Goal: Task Accomplishment & Management: Complete application form

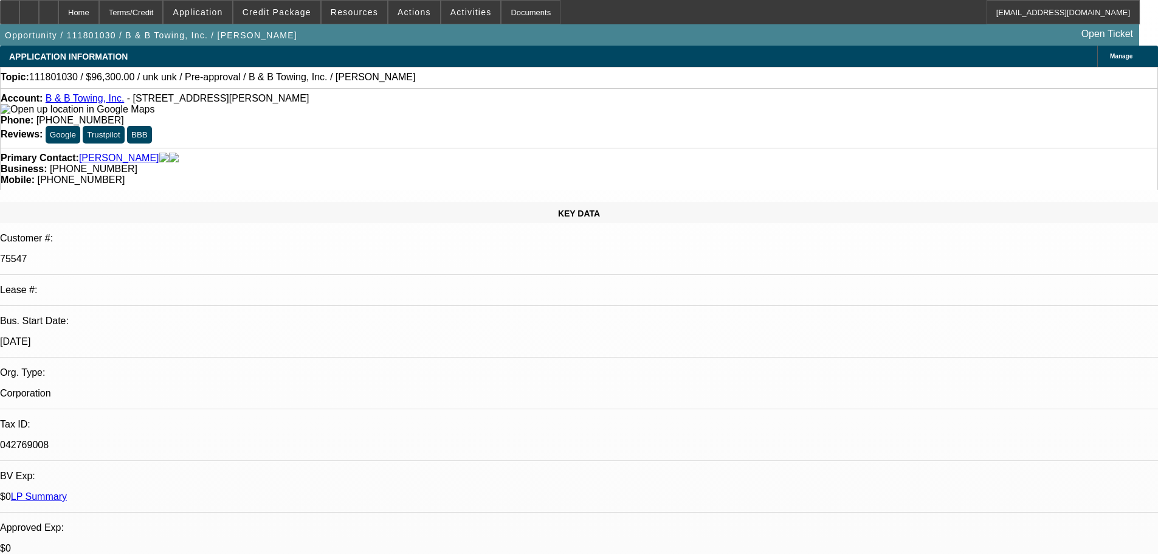
select select "0.1"
select select "2"
select select "0.1"
select select "4"
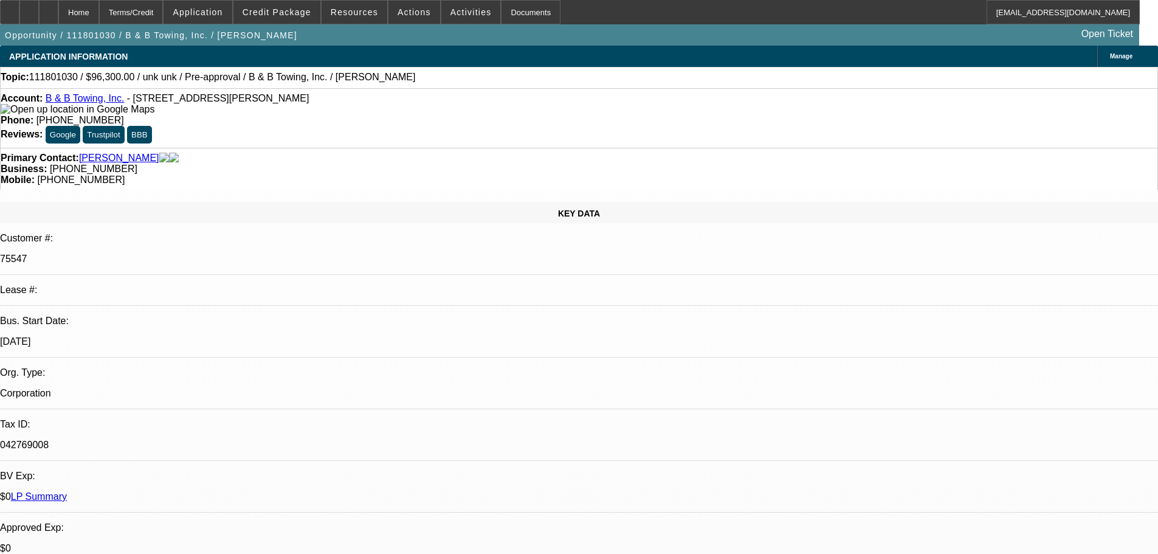
select select "0.1"
select select "2"
select select "0.1"
select select "4"
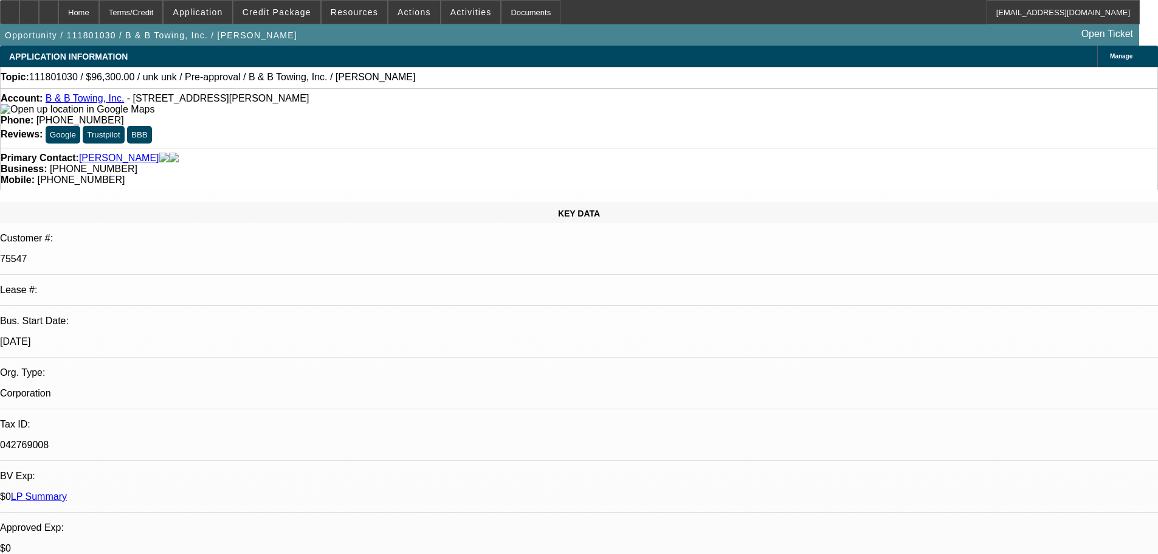
select select "2"
select select "0.1"
select select "4"
select select "2"
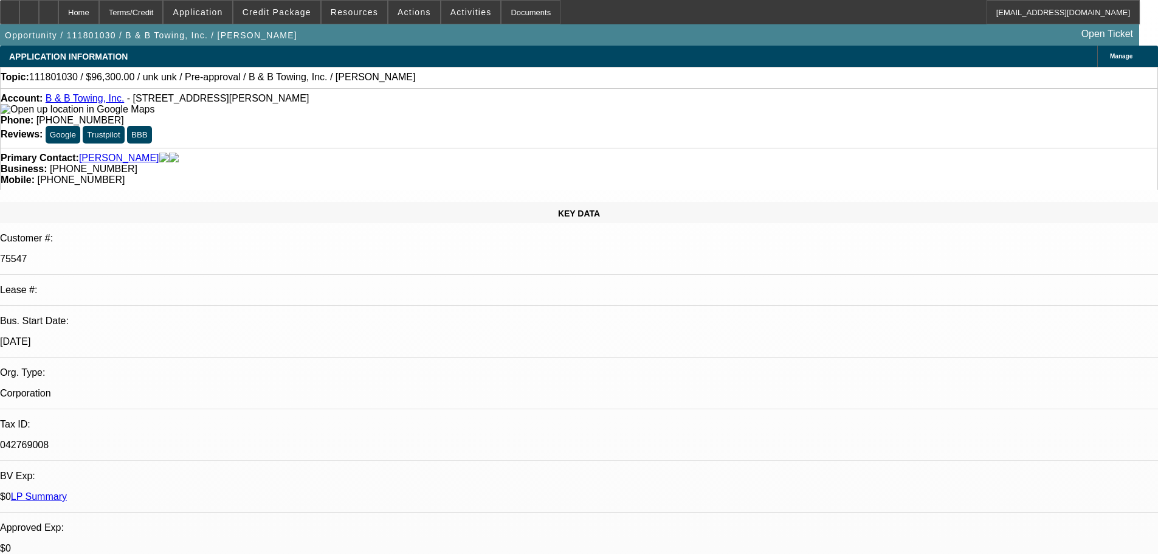
select select "2"
select select "0.1"
select select "4"
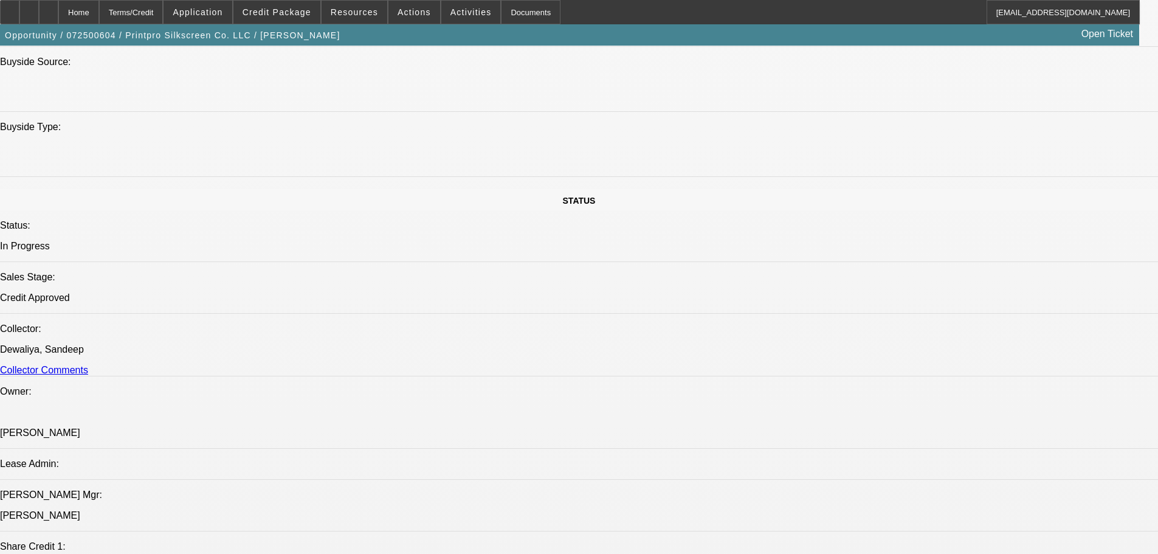
select select "0"
select select "6"
select select "0"
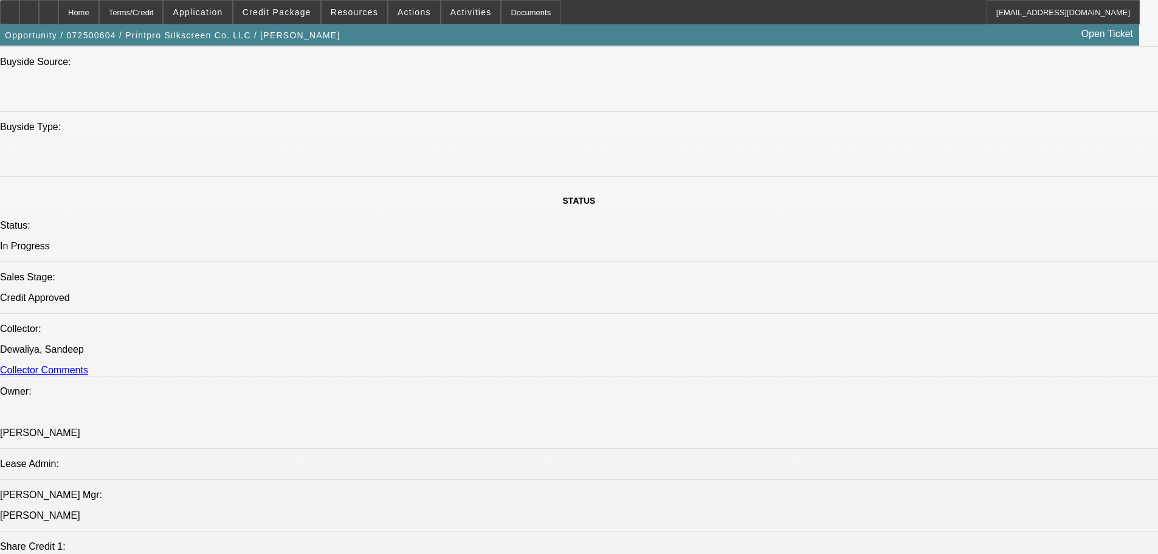
select select "0"
select select "6"
select select "0"
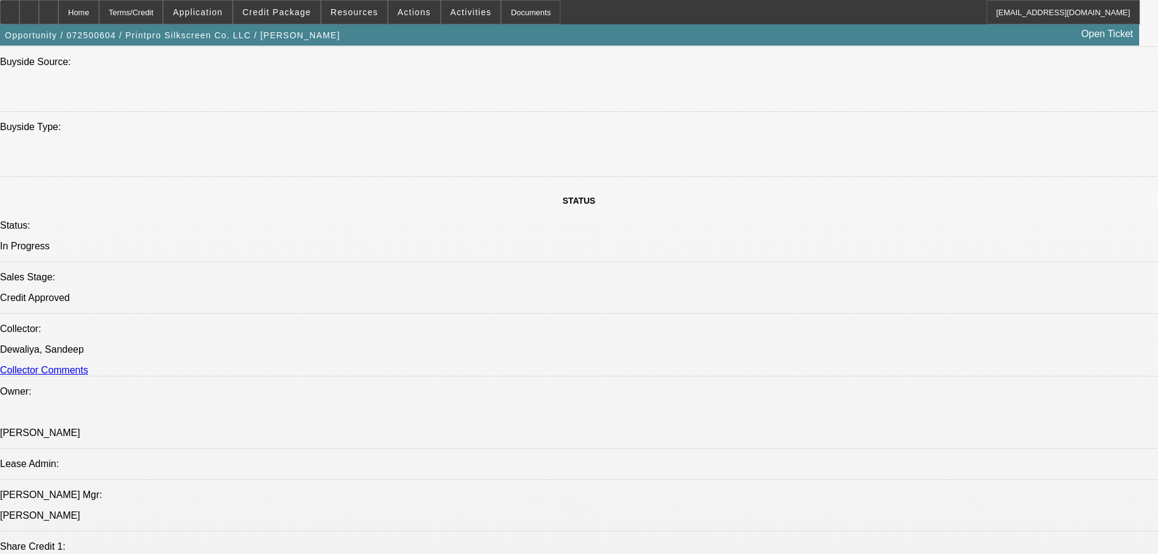
select select "0"
select select "6"
select select "0"
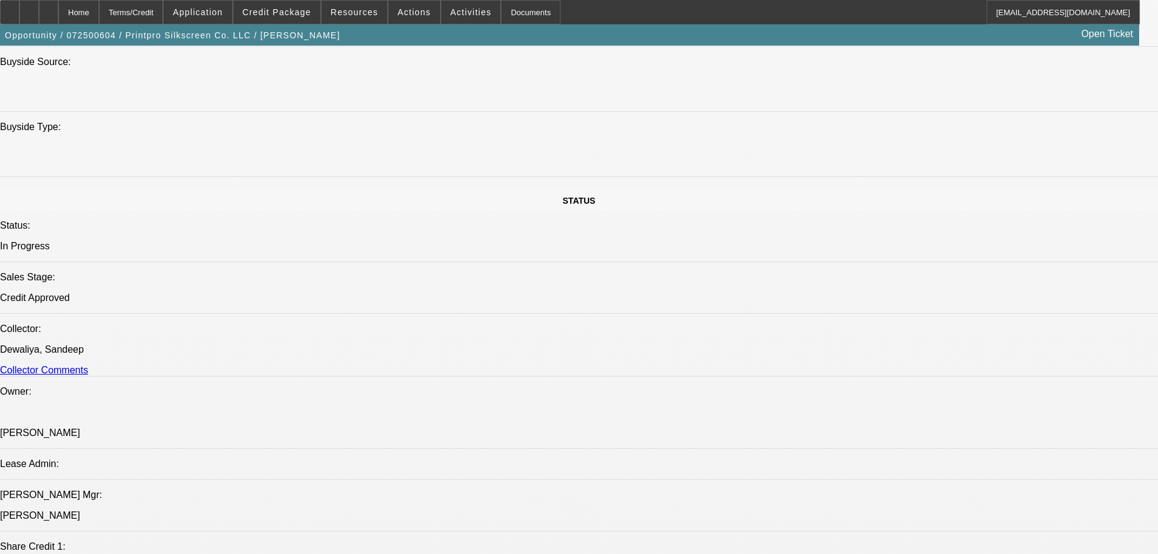
select select "6"
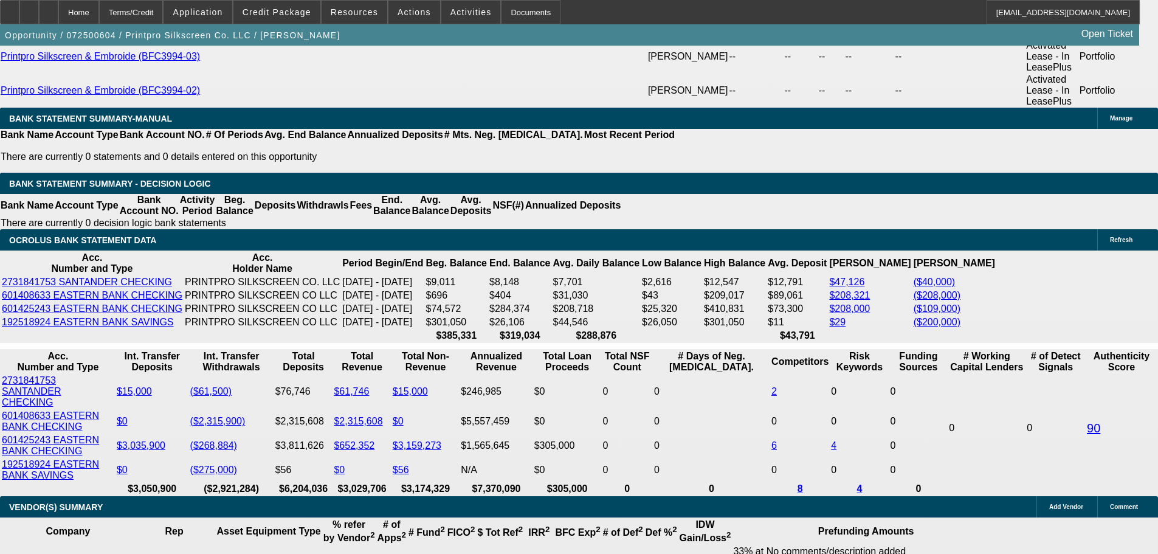
scroll to position [2488, 0]
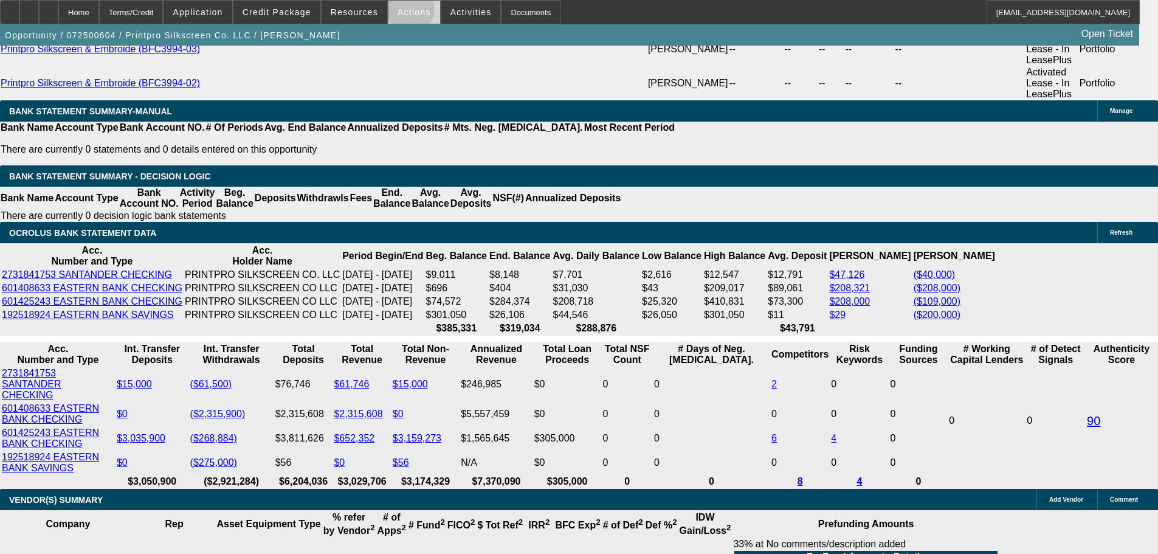
click at [406, 13] on span "Actions" at bounding box center [414, 12] width 33 height 10
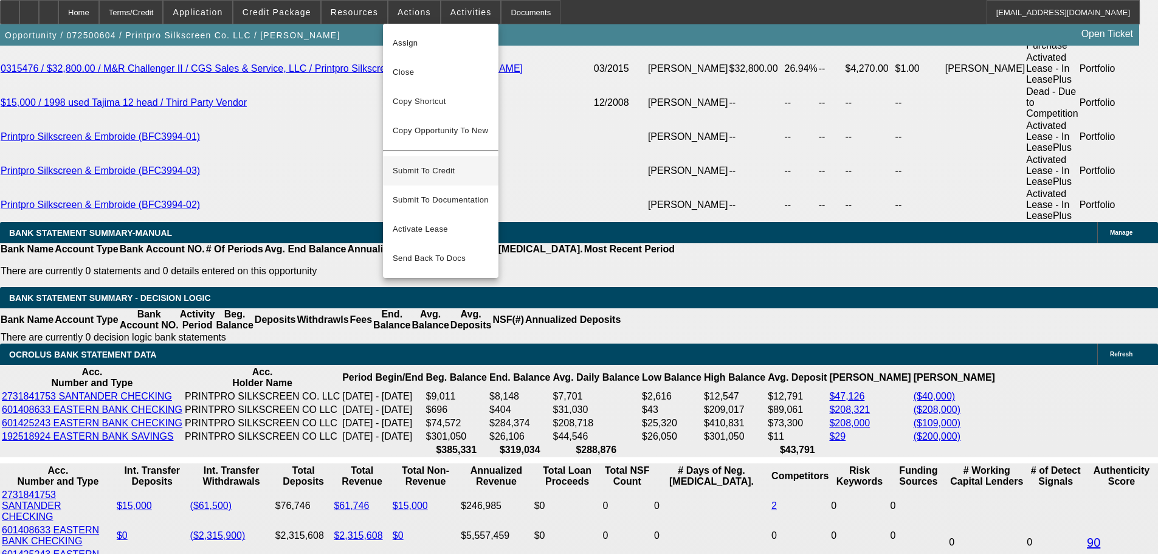
scroll to position [2306, 0]
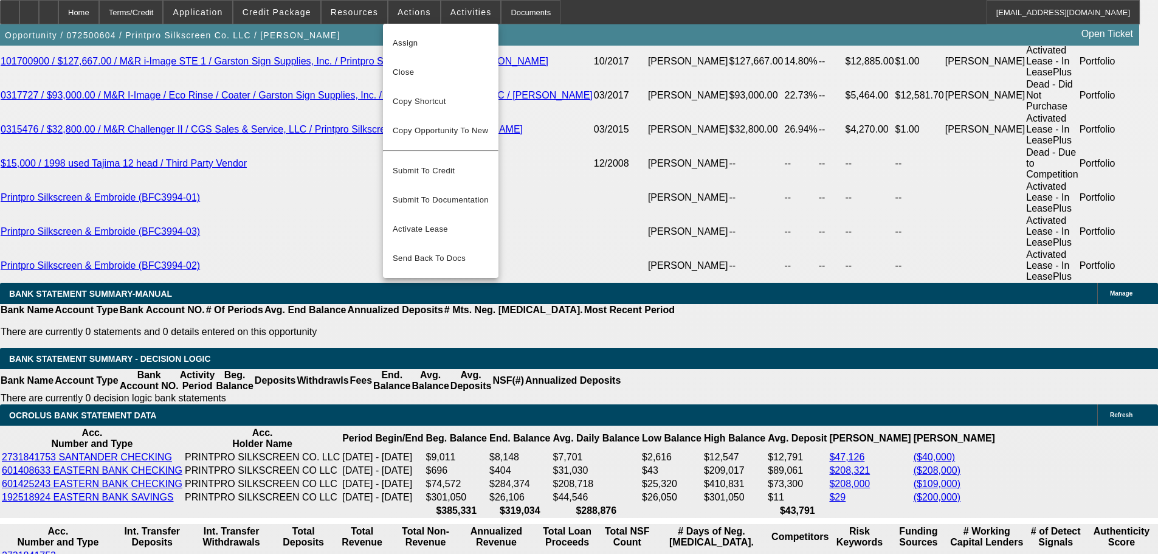
click at [101, 167] on div at bounding box center [579, 277] width 1158 height 554
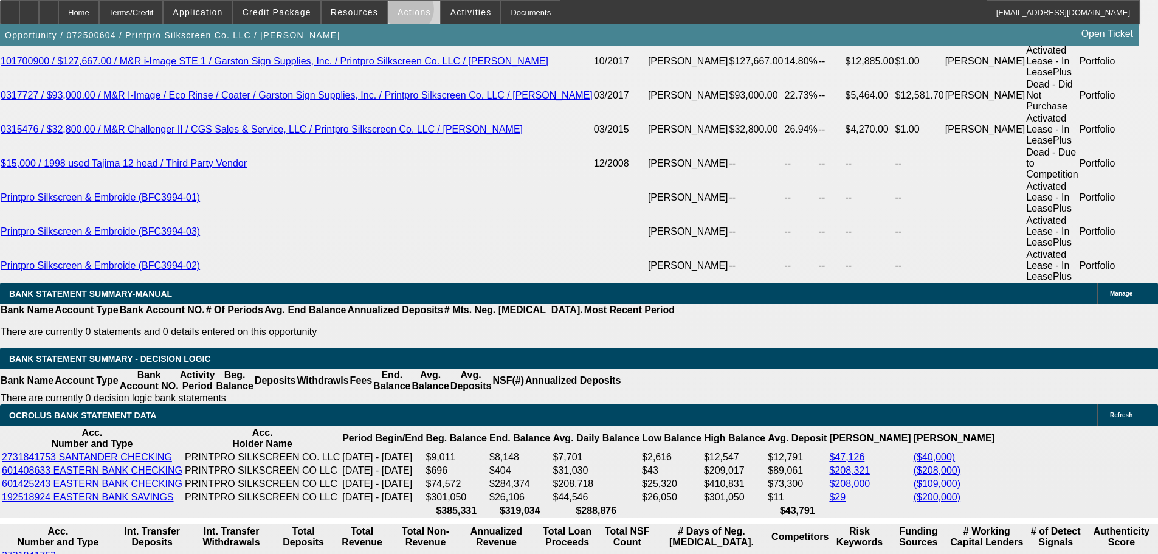
click at [403, 12] on span "Actions" at bounding box center [414, 12] width 33 height 10
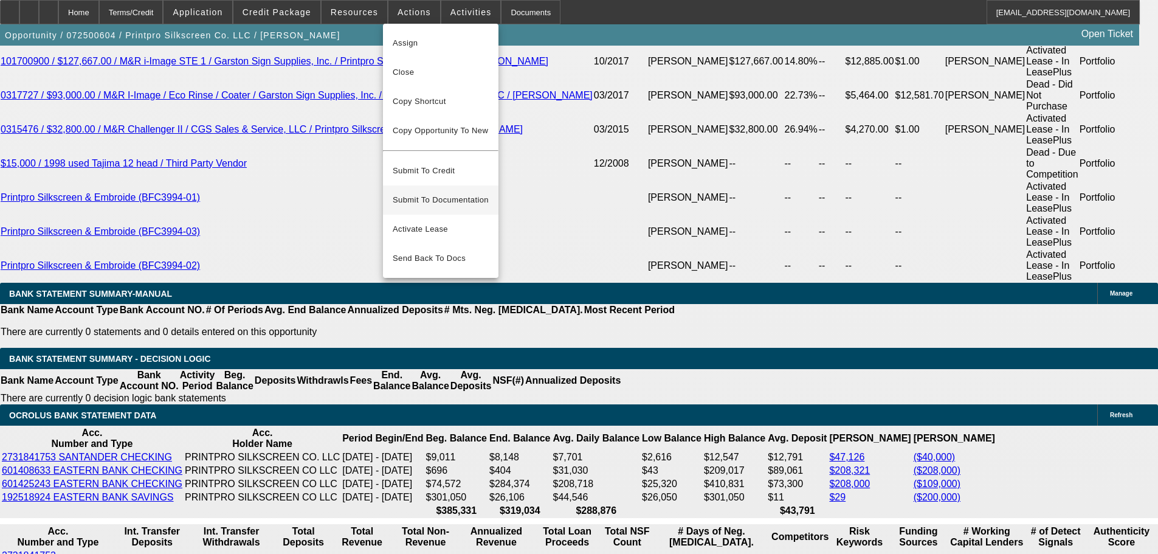
click at [466, 193] on span "Submit To Documentation" at bounding box center [441, 200] width 96 height 15
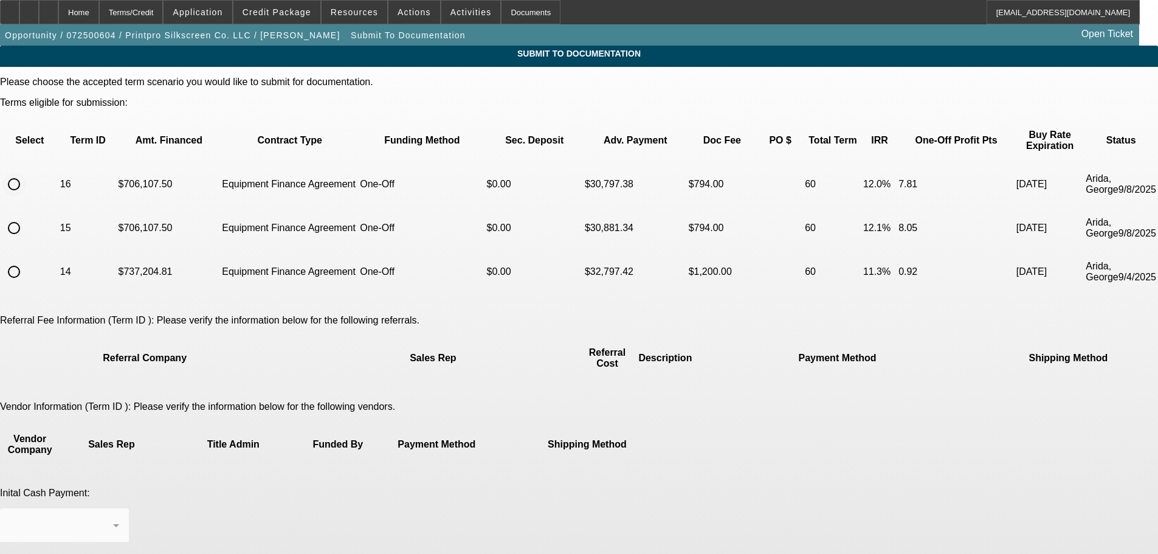
click at [26, 172] on input "radio" at bounding box center [14, 184] width 24 height 24
radio input "true"
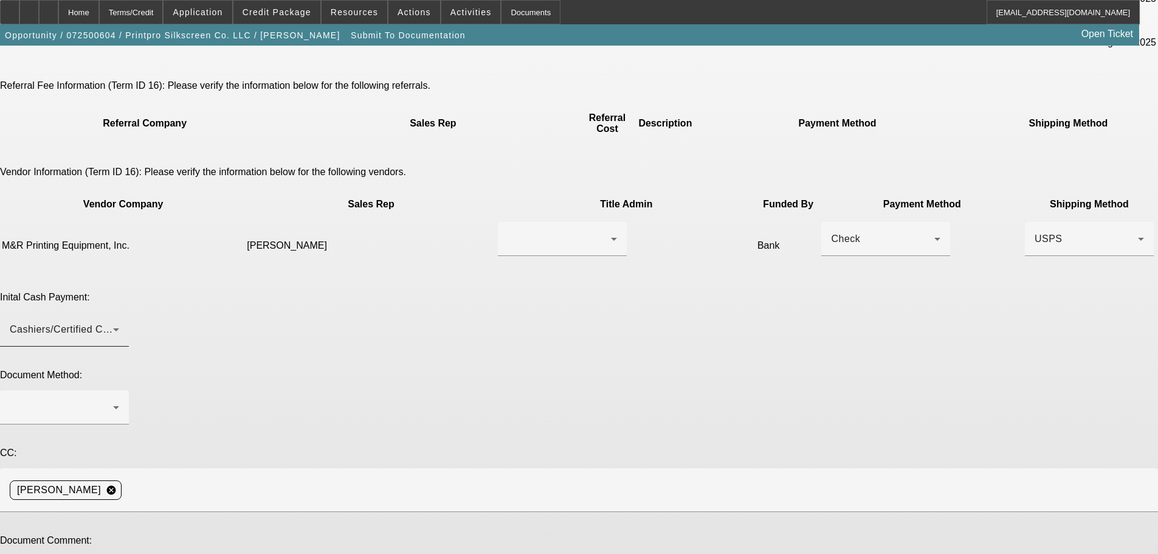
scroll to position [243, 0]
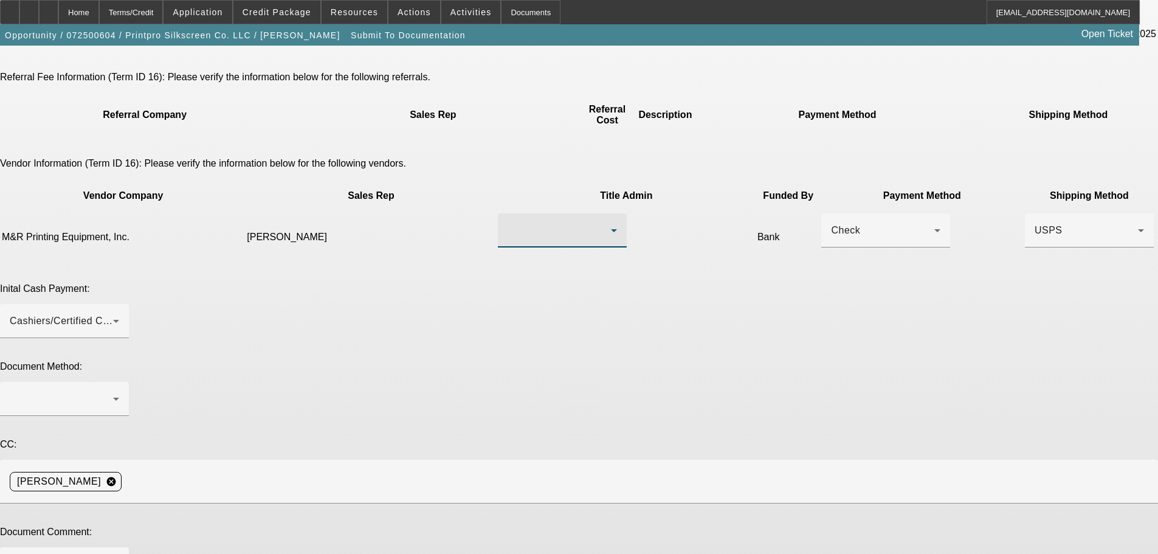
click at [511, 223] on div at bounding box center [559, 230] width 103 height 15
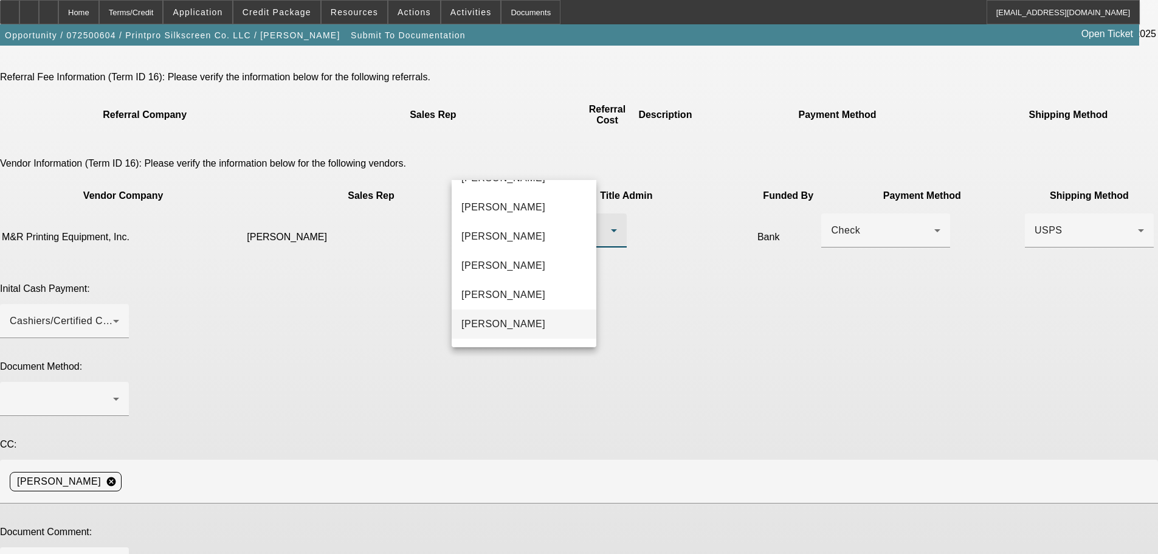
scroll to position [246, 0]
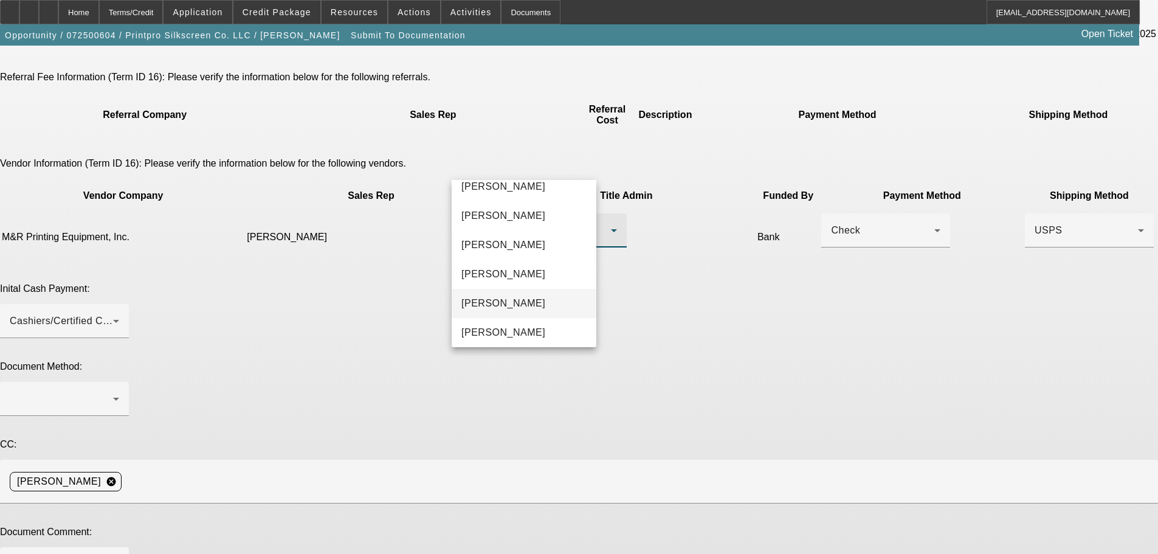
click at [525, 297] on span "Rulka, Damian" at bounding box center [504, 303] width 84 height 15
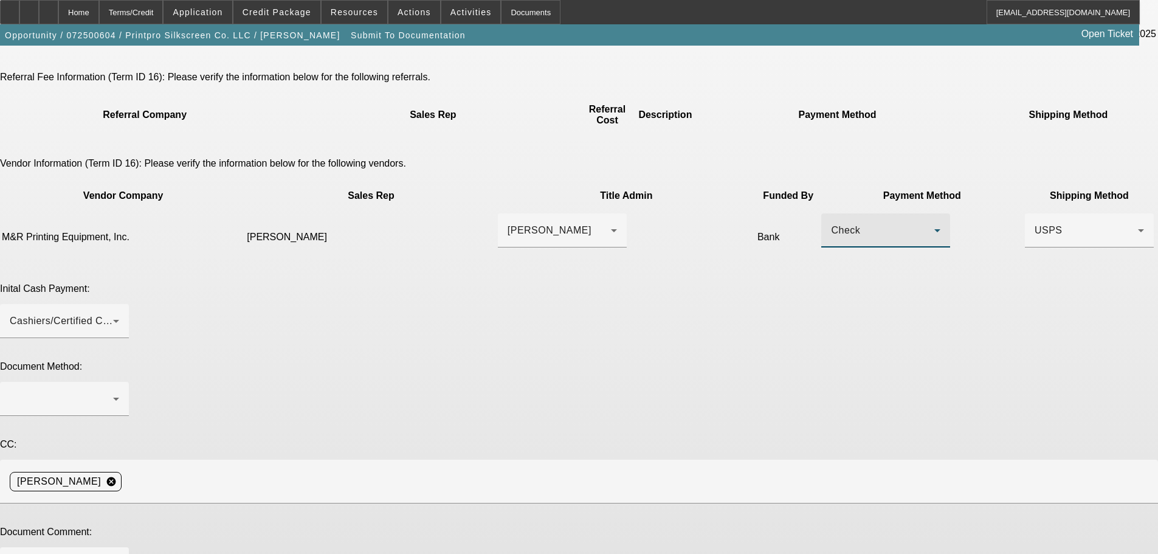
click at [831, 223] on div "Check" at bounding box center [882, 230] width 103 height 15
click at [676, 254] on mat-option "ACH" at bounding box center [705, 257] width 129 height 29
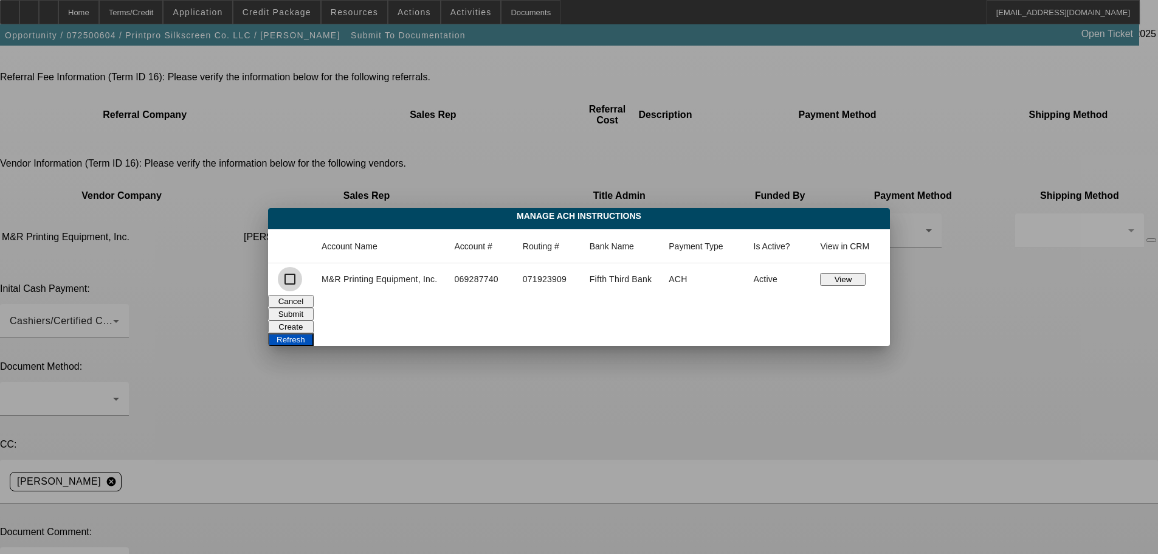
click at [296, 276] on input "checkbox" at bounding box center [290, 279] width 24 height 24
checkbox input "true"
click at [314, 308] on button "Submit" at bounding box center [291, 314] width 46 height 13
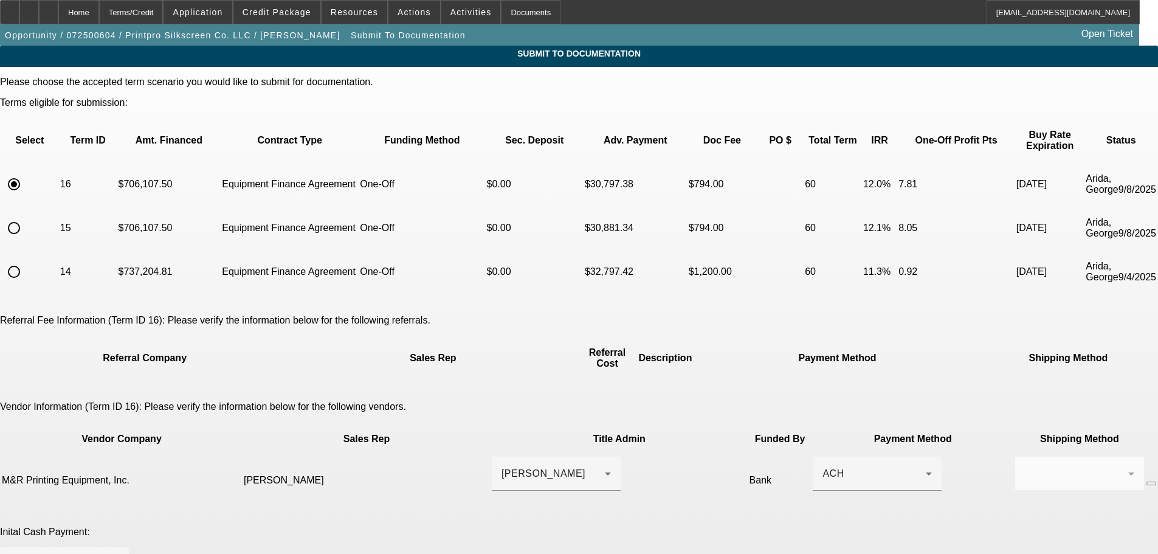
scroll to position [243, 0]
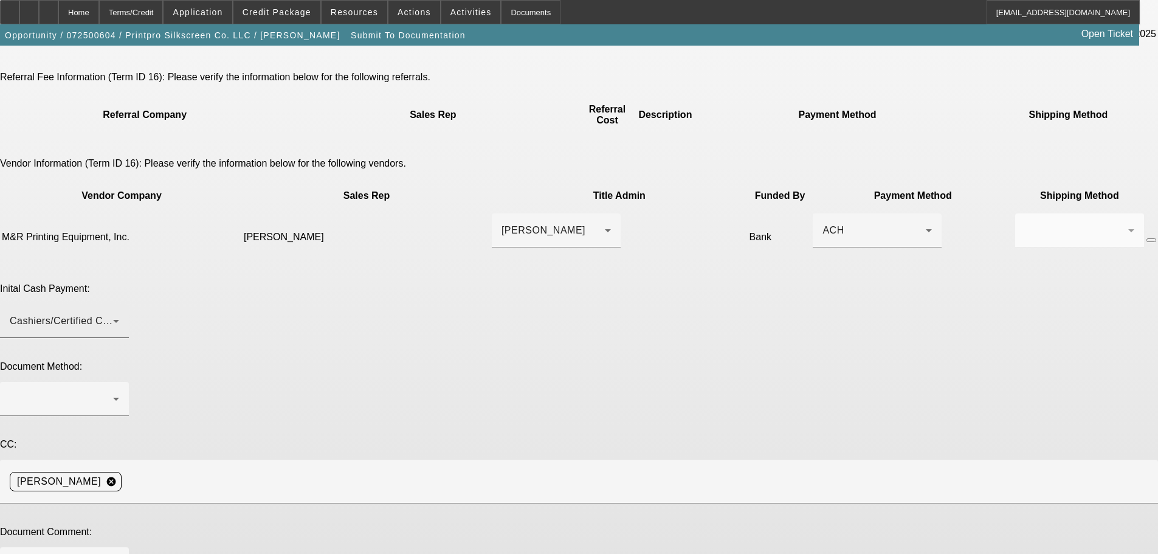
click at [119, 304] on div "Cashiers/Certified Check" at bounding box center [64, 321] width 109 height 34
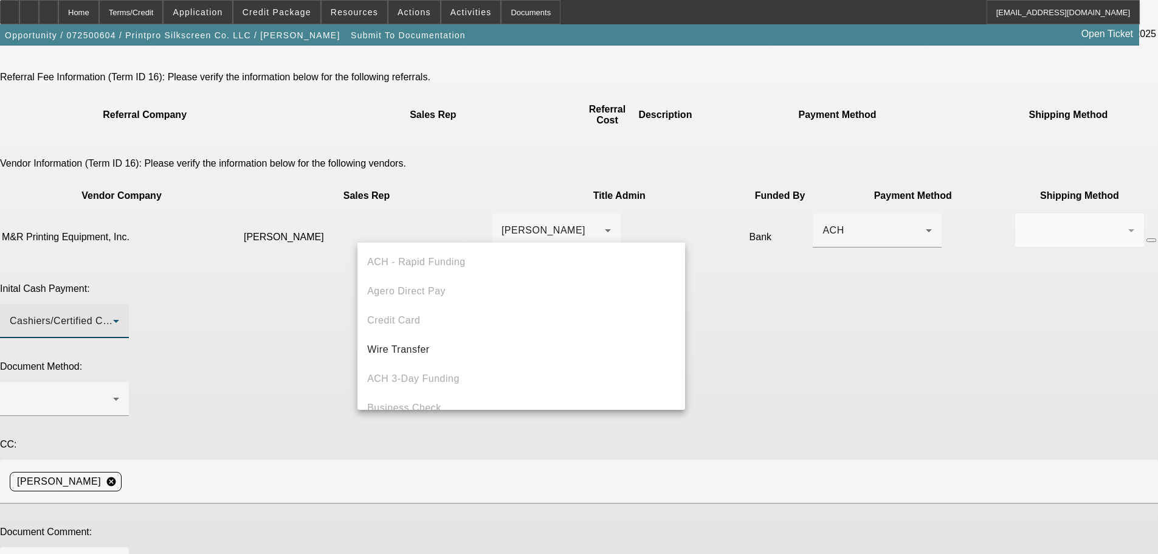
scroll to position [42, 0]
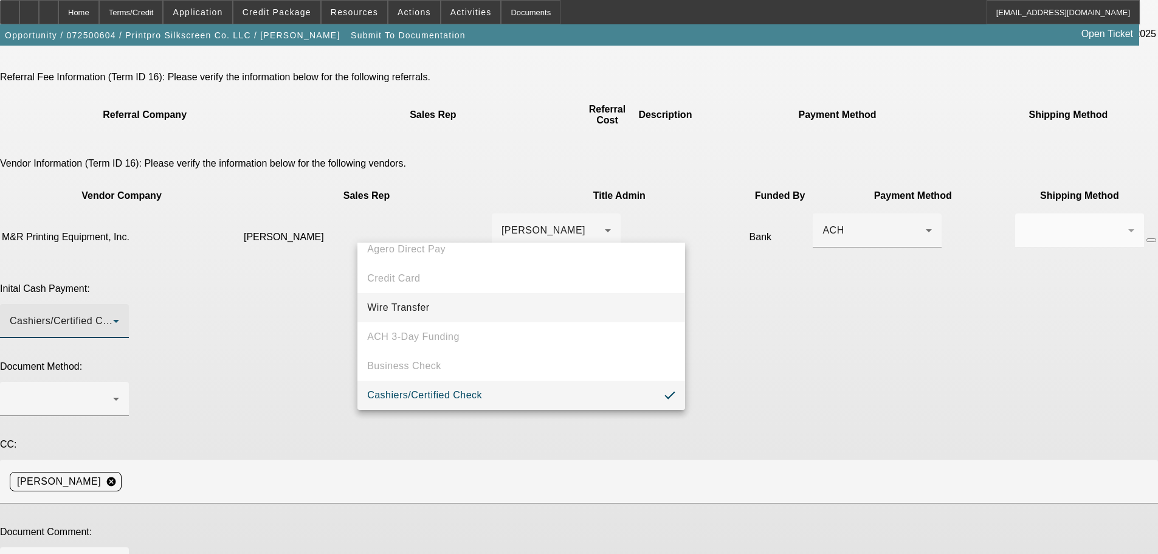
click at [443, 305] on mat-option "Wire Transfer" at bounding box center [522, 307] width 328 height 29
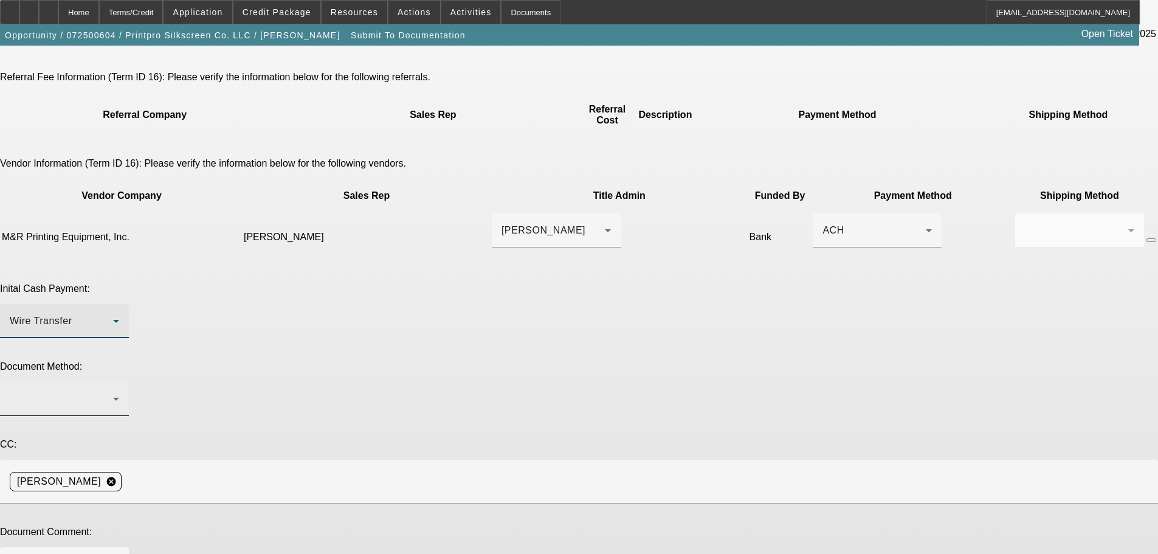
click at [113, 392] on div at bounding box center [61, 399] width 103 height 15
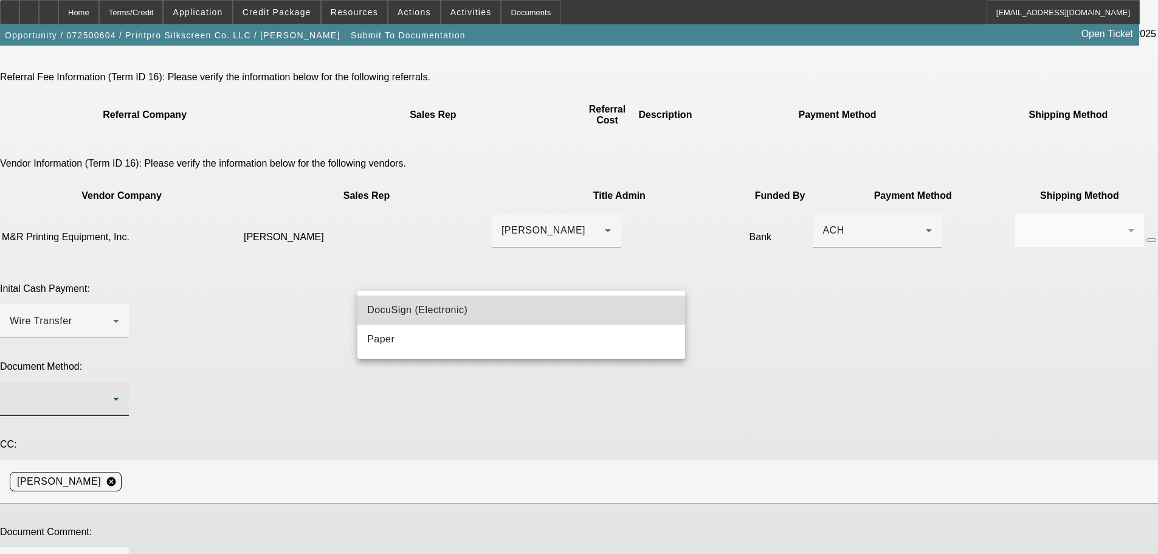
click at [442, 309] on span "DocuSign (Electronic)" at bounding box center [417, 310] width 100 height 15
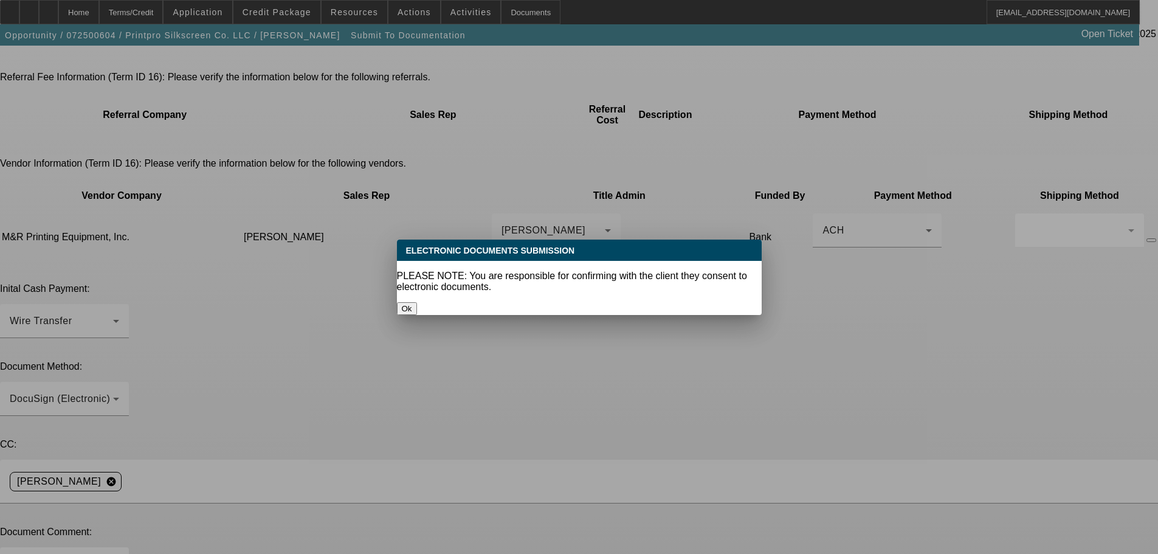
click at [318, 325] on div at bounding box center [579, 277] width 1158 height 554
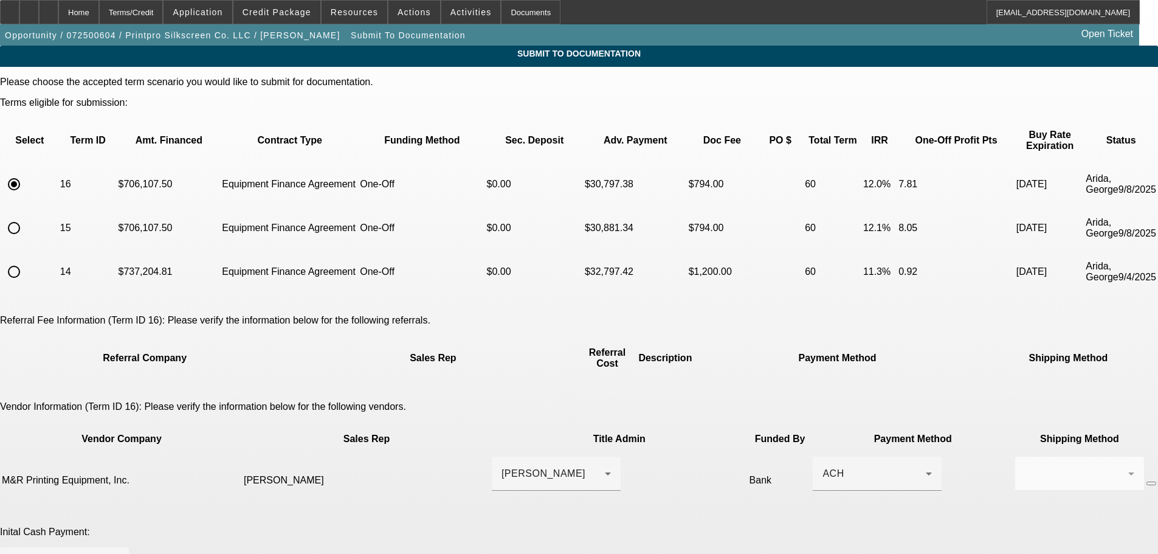
scroll to position [243, 0]
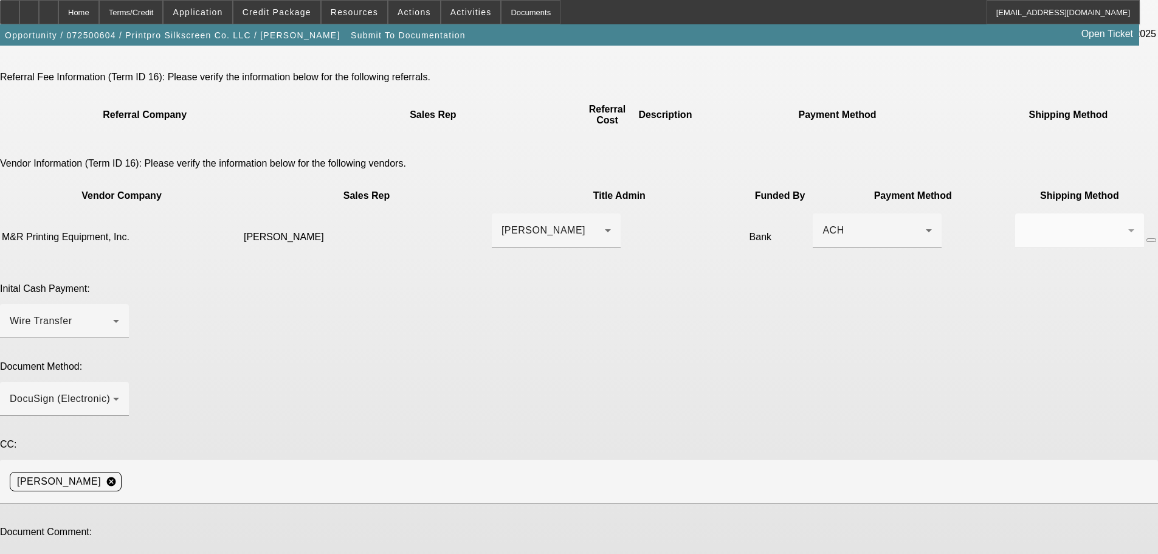
click at [282, 13] on span "Credit Package" at bounding box center [277, 12] width 69 height 10
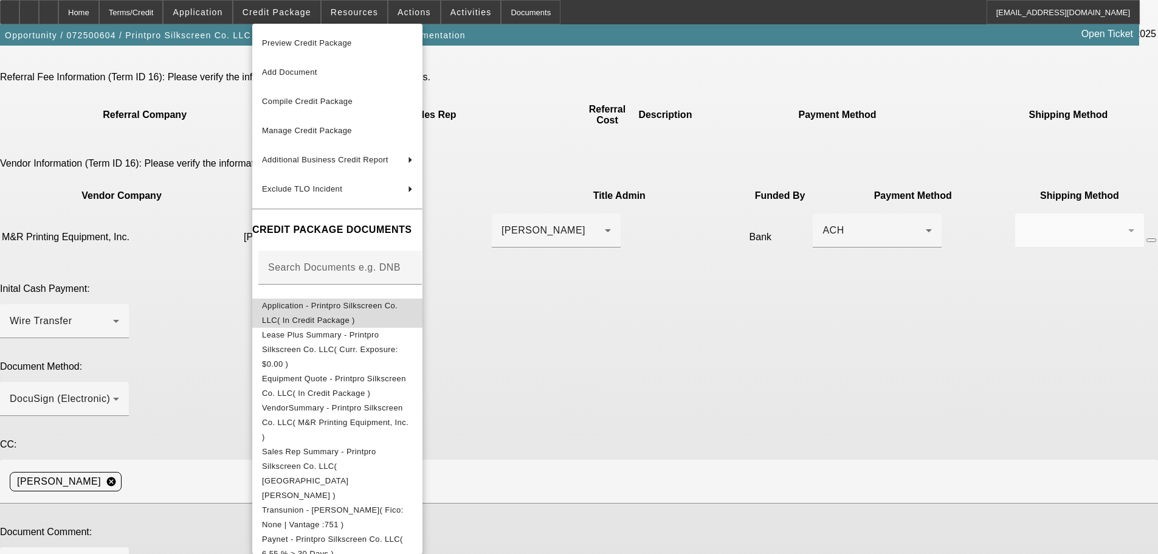
click at [337, 302] on span "Application - Printpro Silkscreen Co. LLC( In Credit Package )" at bounding box center [337, 313] width 151 height 29
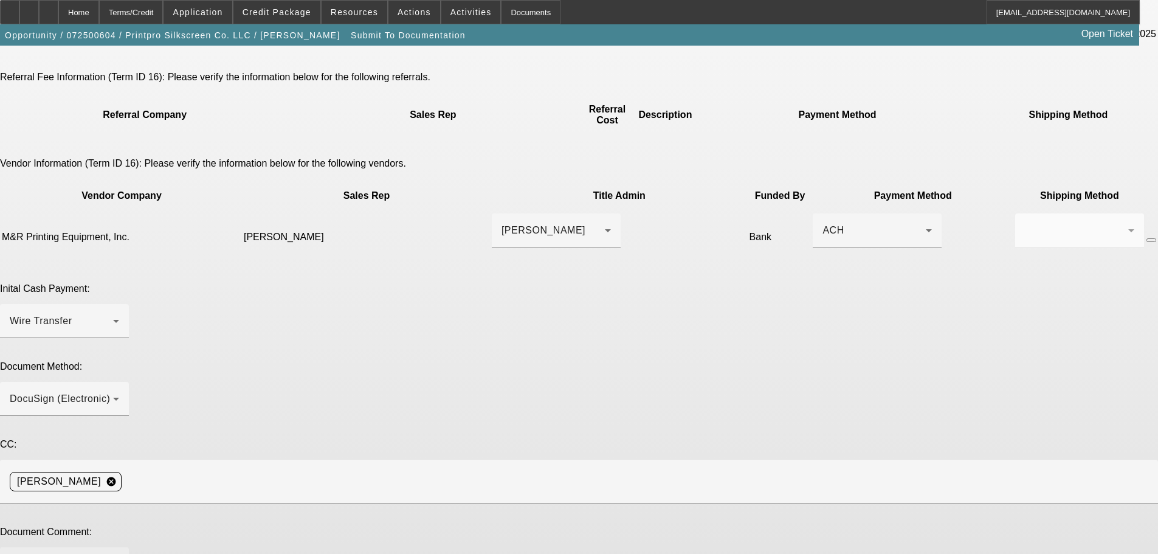
type textarea "Best number for Derek is his mobile: 978 407 8008"
type textarea "one off deal"
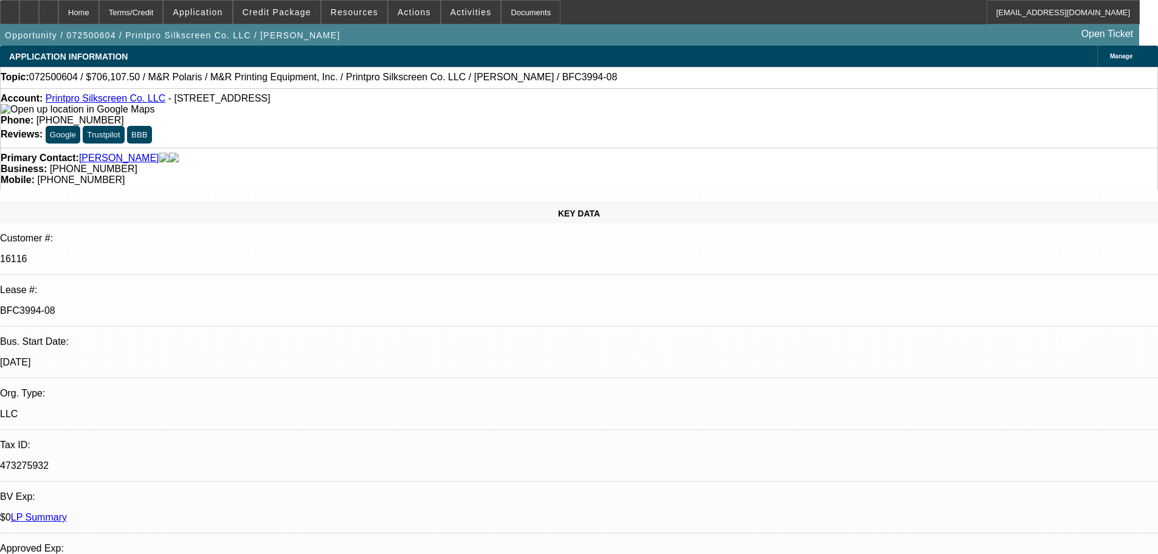
select select "0"
select select "6"
select select "0"
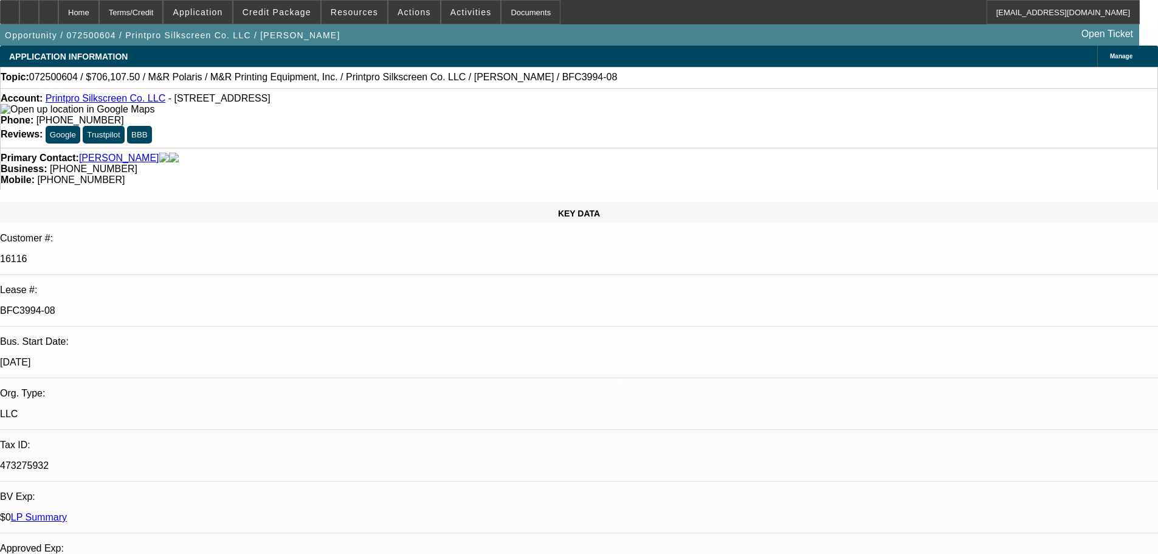
select select "0"
select select "6"
select select "0"
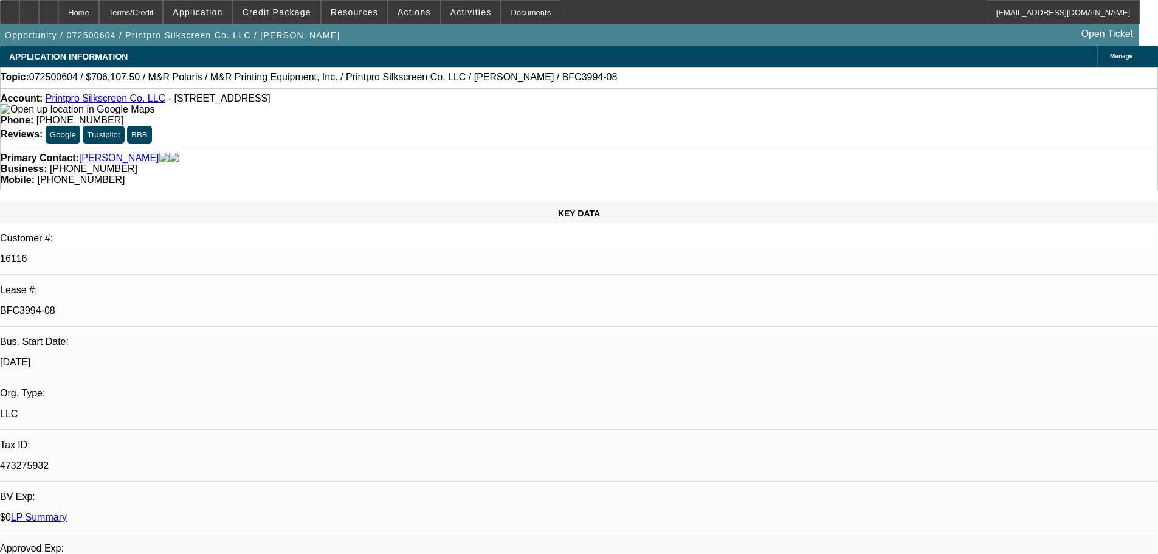
select select "0"
select select "6"
select select "0"
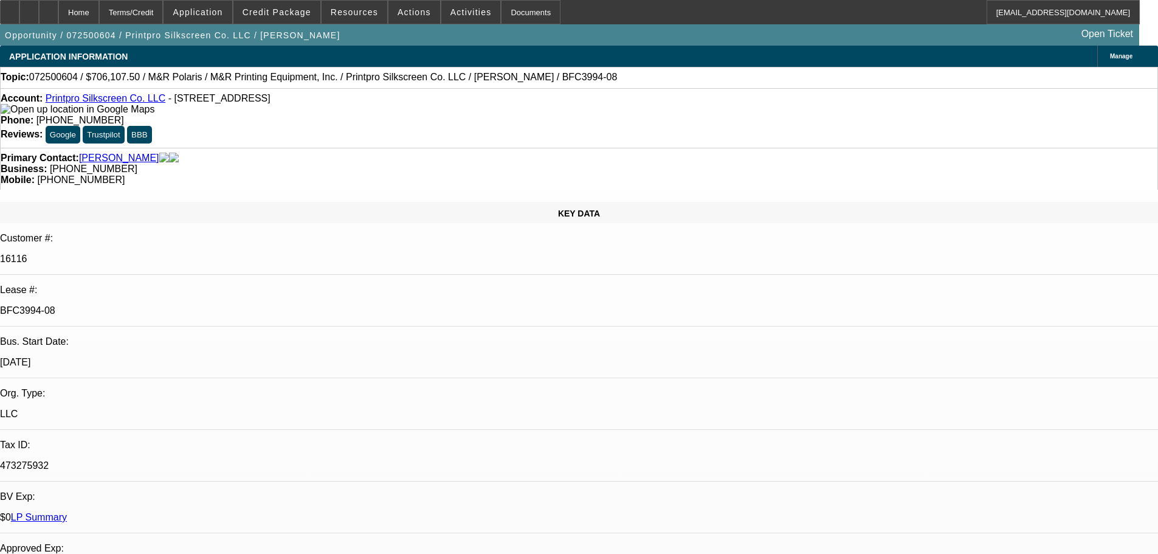
select select "6"
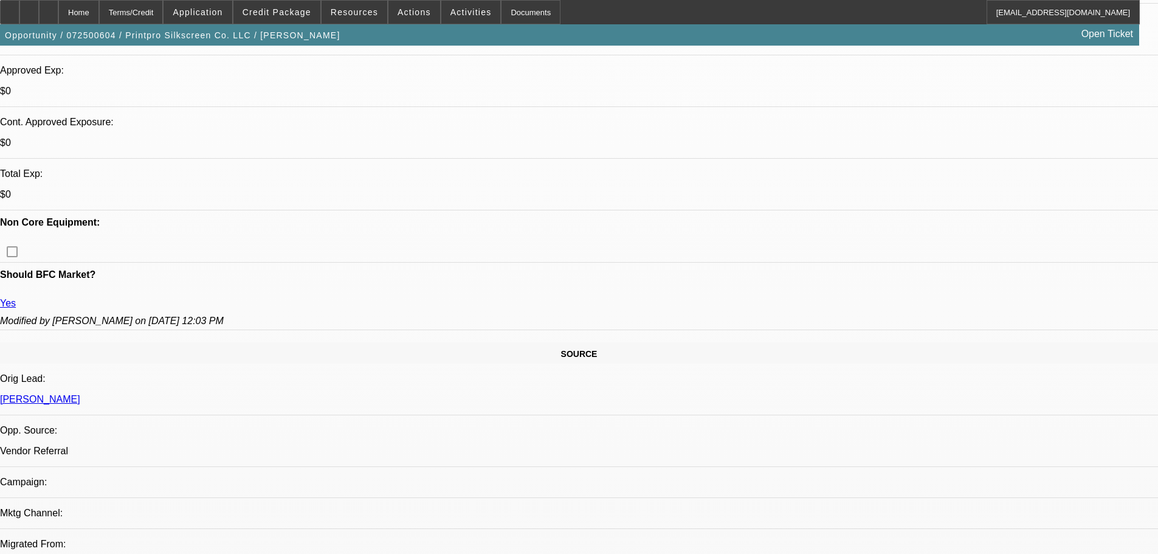
scroll to position [730, 0]
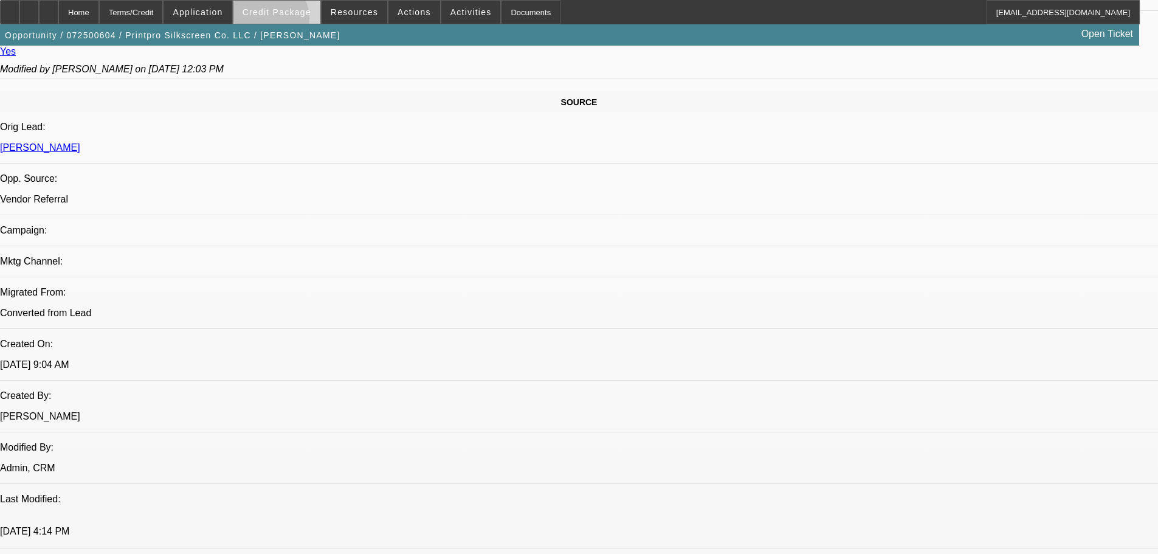
click at [288, 21] on span at bounding box center [277, 12] width 87 height 29
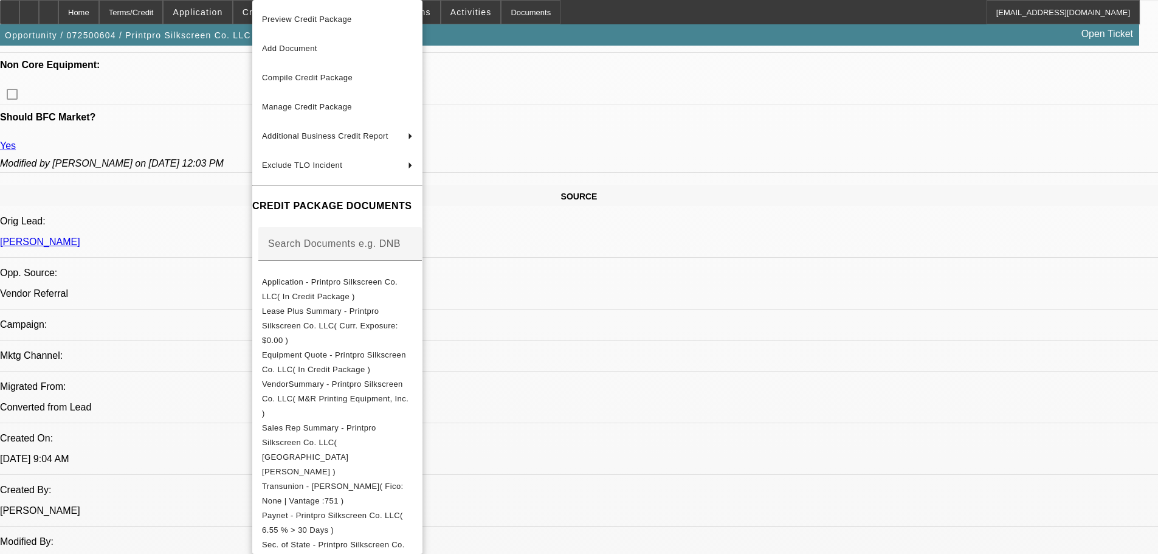
scroll to position [594, 0]
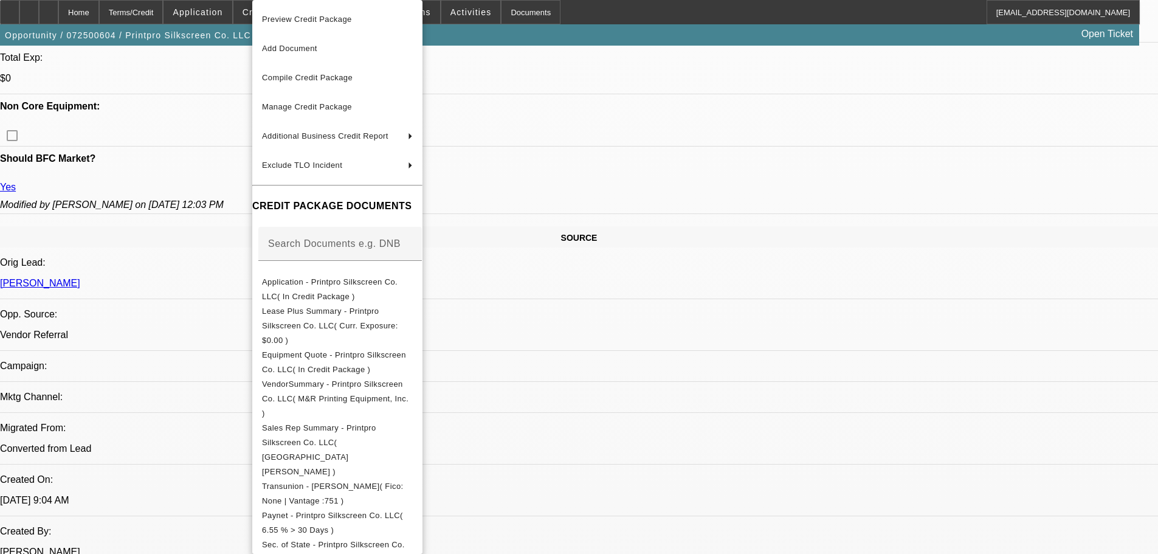
click at [769, 176] on div at bounding box center [579, 277] width 1158 height 554
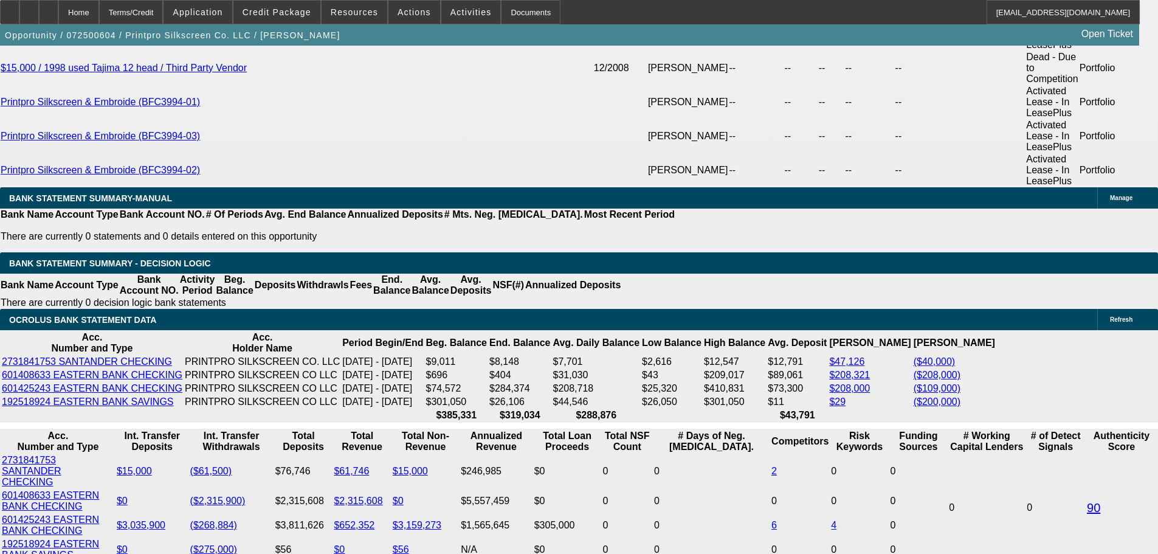
scroll to position [2428, 0]
